Goal: Find specific page/section: Find specific page/section

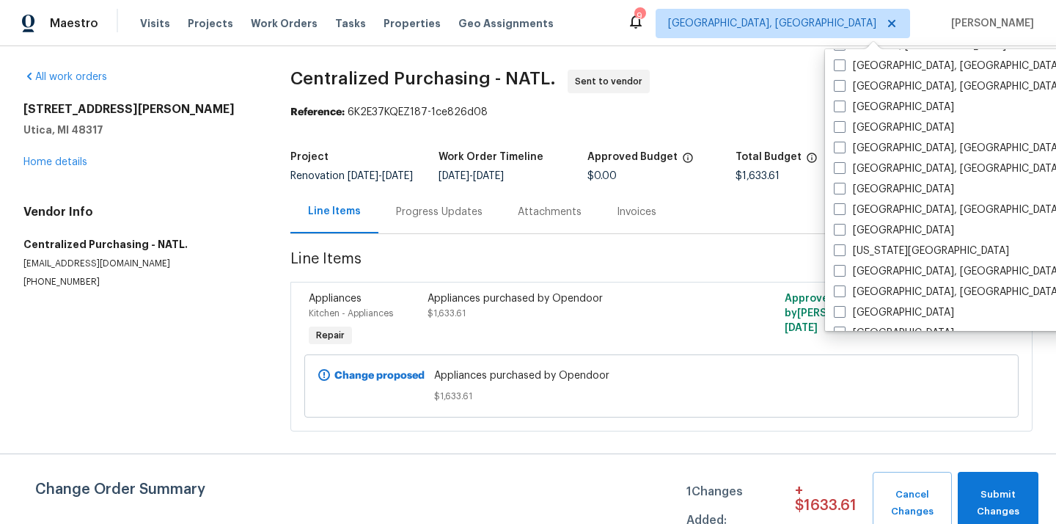
scroll to position [389, 0]
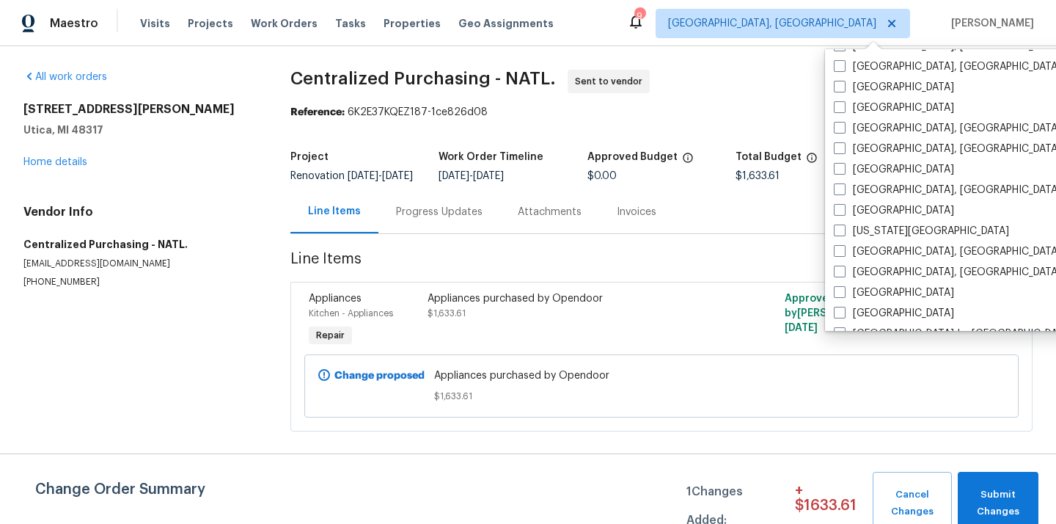
click at [884, 208] on label "[GEOGRAPHIC_DATA]" at bounding box center [894, 210] width 120 height 15
click at [843, 208] on input "[GEOGRAPHIC_DATA]" at bounding box center [839, 208] width 10 height 10
checkbox input "true"
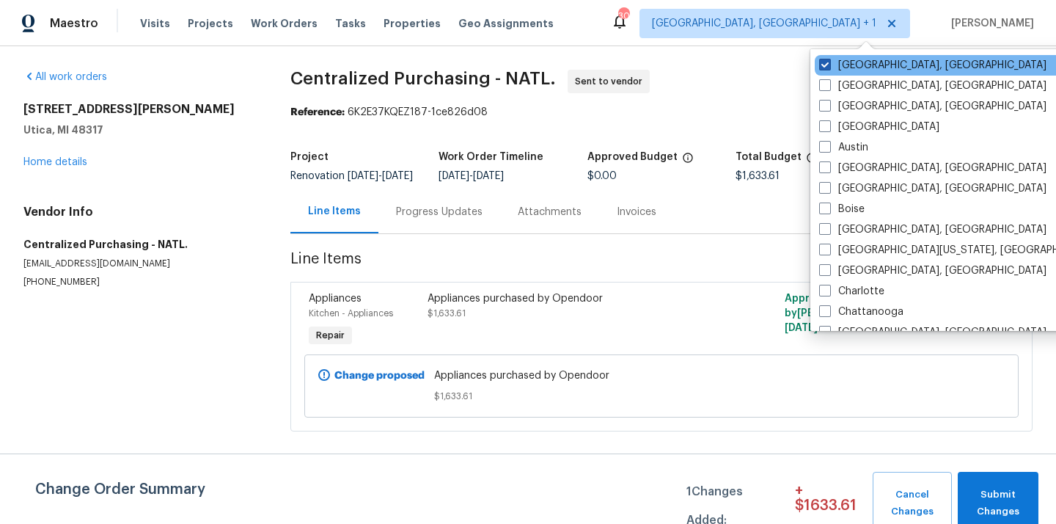
click at [848, 63] on label "[GEOGRAPHIC_DATA], [GEOGRAPHIC_DATA]" at bounding box center [932, 65] width 227 height 15
click at [829, 63] on input "[GEOGRAPHIC_DATA], [GEOGRAPHIC_DATA]" at bounding box center [824, 63] width 10 height 10
checkbox input "false"
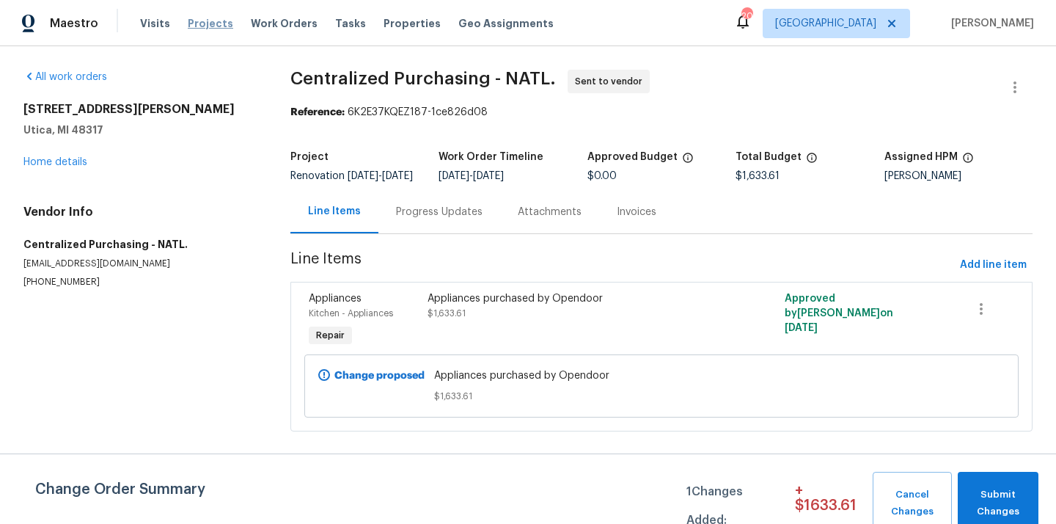
click at [205, 24] on span "Projects" at bounding box center [210, 23] width 45 height 15
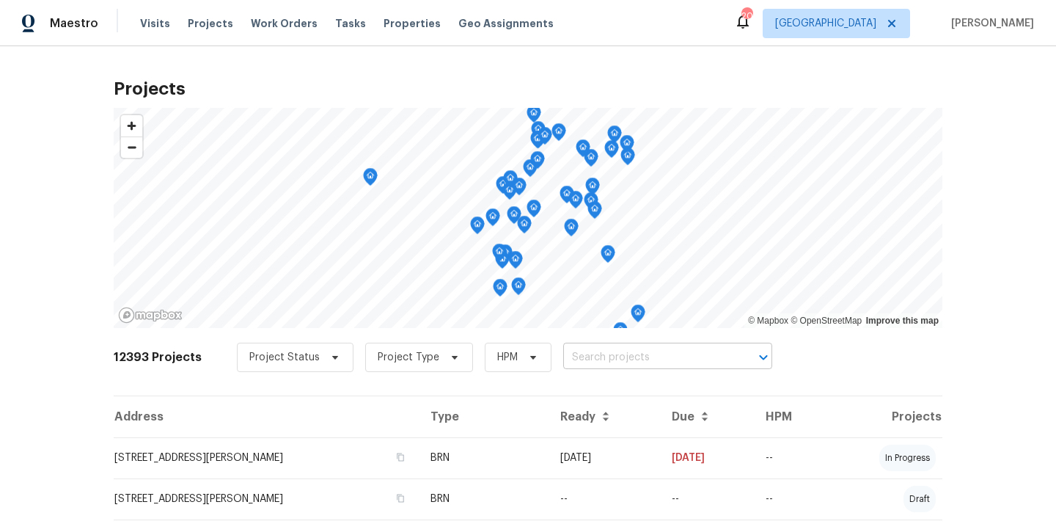
click at [674, 365] on input "text" at bounding box center [647, 357] width 168 height 23
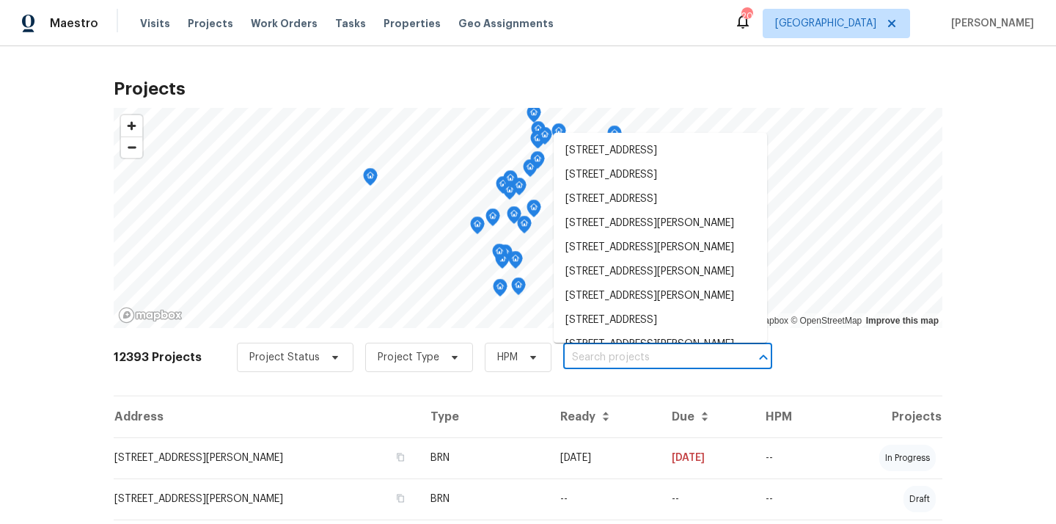
paste input "[STREET_ADDRESS][PERSON_NAME]"
type input "[STREET_ADDRESS][PERSON_NAME]"
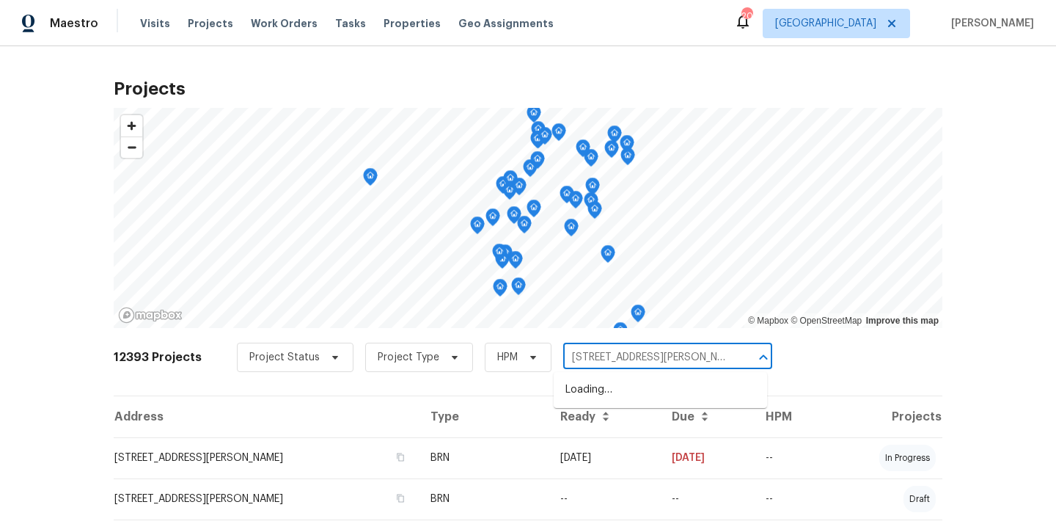
scroll to position [0, 28]
click at [653, 395] on li "[STREET_ADDRESS][PERSON_NAME]" at bounding box center [660, 390] width 213 height 24
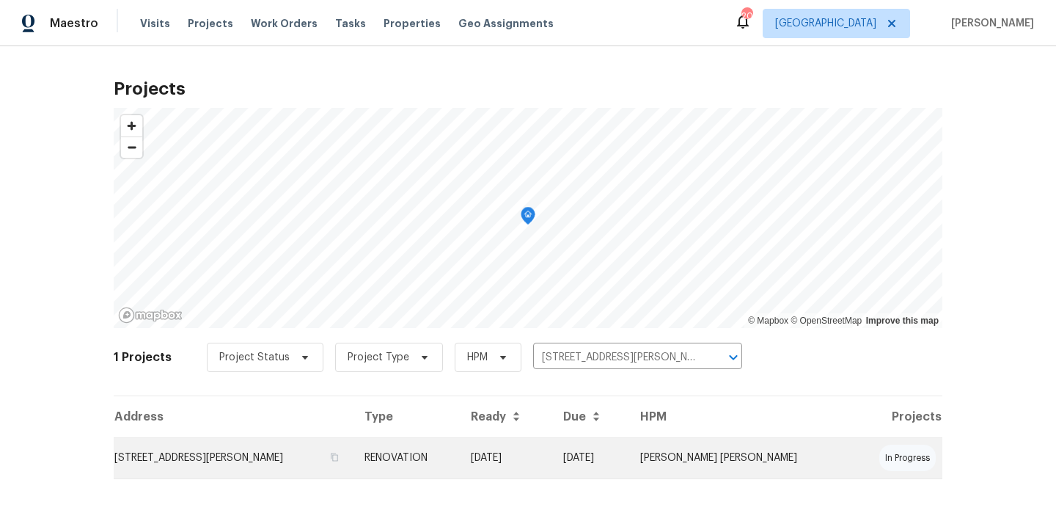
click at [510, 459] on td "[DATE]" at bounding box center [505, 457] width 92 height 41
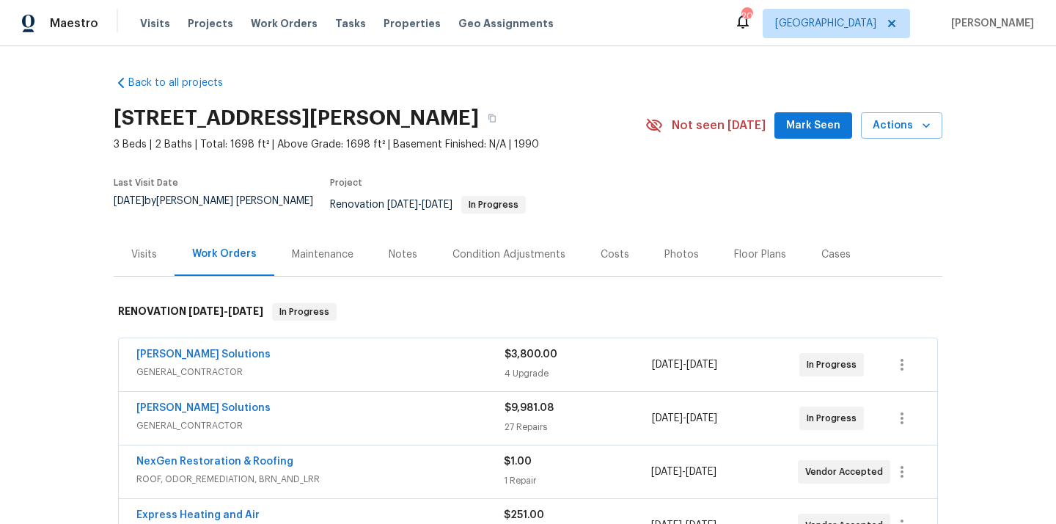
click at [469, 116] on h2 "[STREET_ADDRESS][PERSON_NAME]" at bounding box center [296, 118] width 365 height 15
copy h2 "32068"
